Goal: Check status: Check status

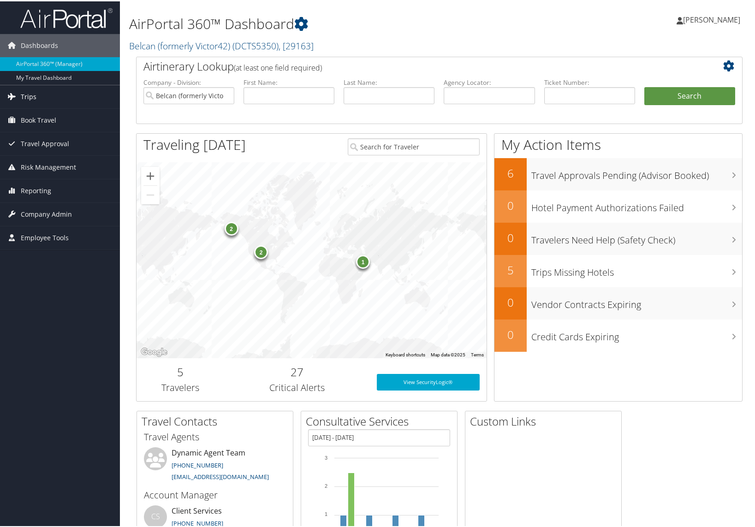
click at [32, 96] on span "Trips" at bounding box center [29, 95] width 16 height 23
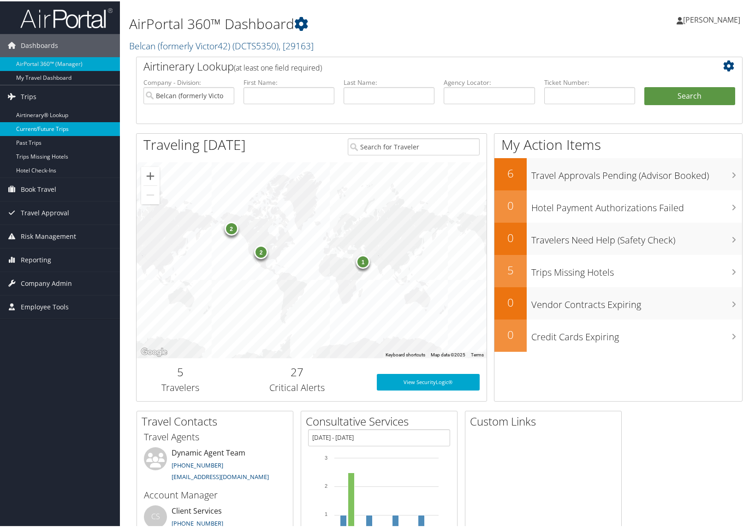
click at [40, 130] on link "Current/Future Trips" at bounding box center [60, 128] width 120 height 14
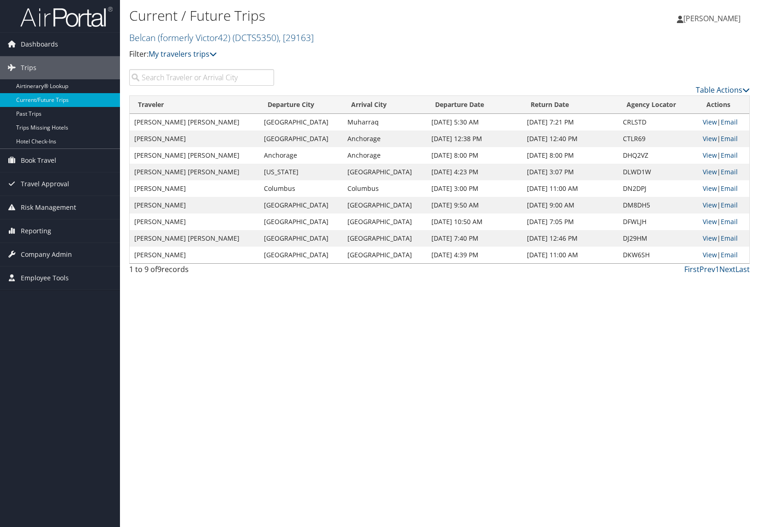
click at [208, 76] on input "search" at bounding box center [201, 77] width 145 height 17
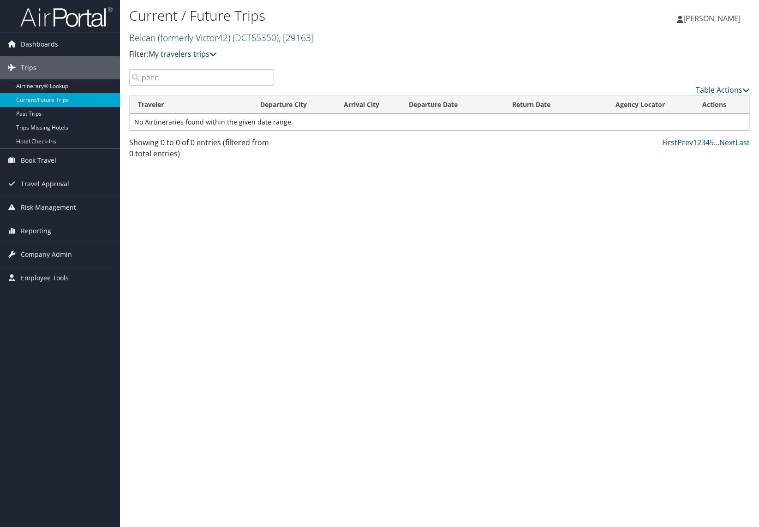
type input "penn"
